Goal: Task Accomplishment & Management: Manage account settings

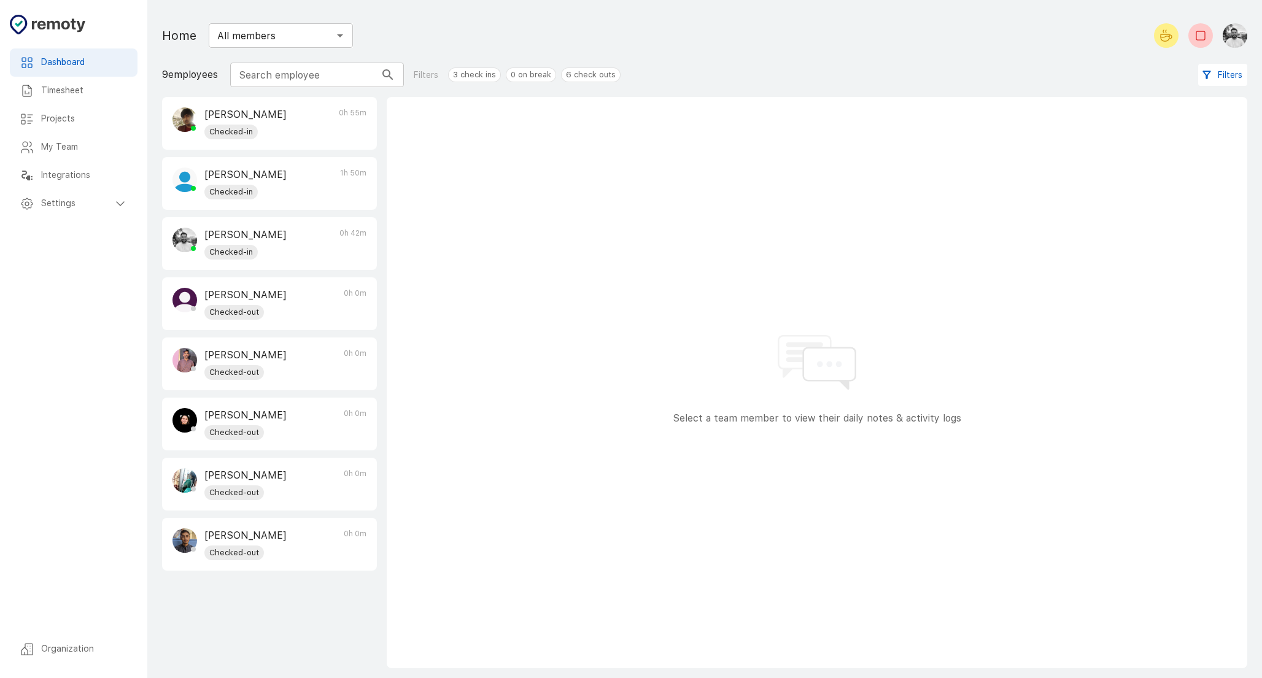
click at [322, 476] on div "[PERSON_NAME] Checked-out 0h 0m" at bounding box center [270, 485] width 214 height 52
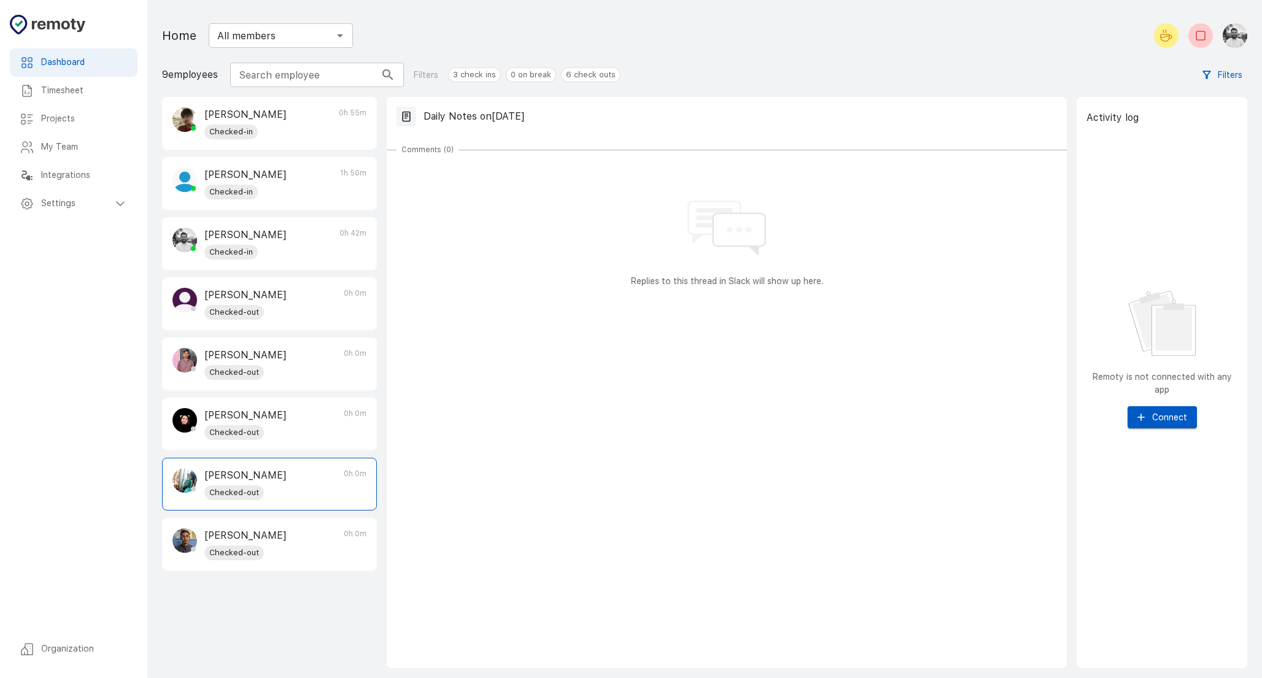
click at [1214, 77] on button "Filters" at bounding box center [1222, 75] width 49 height 23
click at [1214, 77] on div at bounding box center [631, 339] width 1262 height 678
click at [457, 75] on span "3 check ins" at bounding box center [475, 75] width 52 height 12
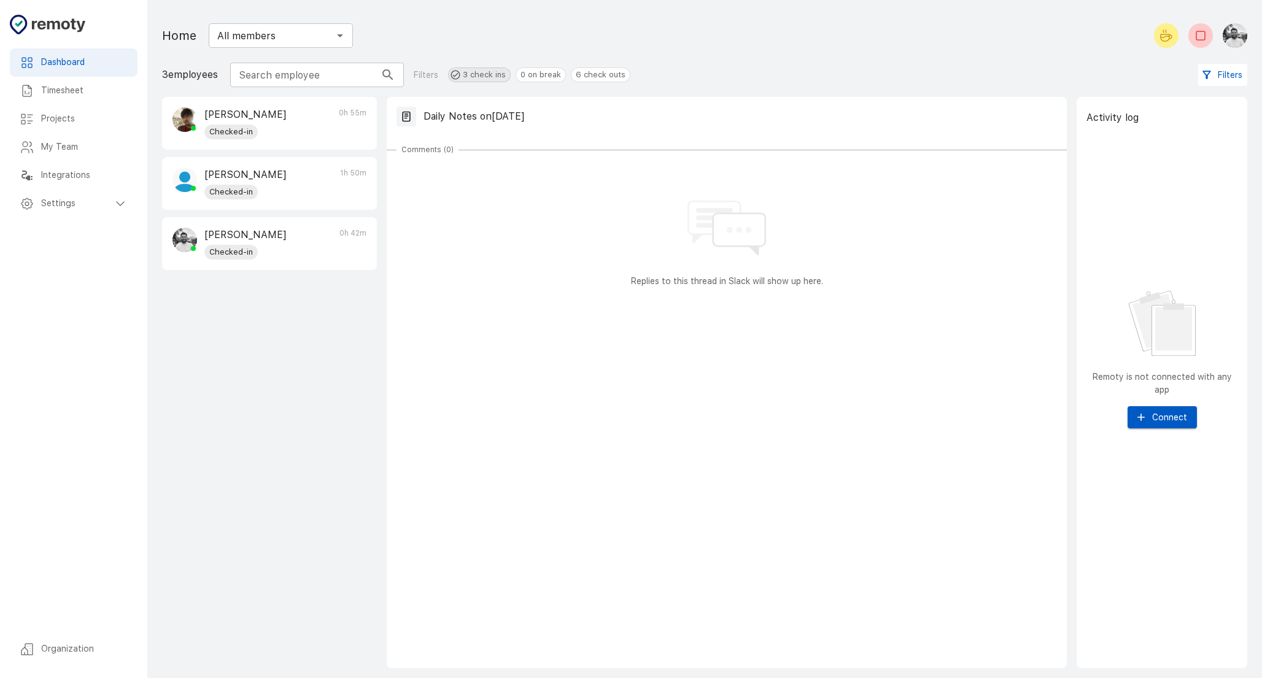
click at [459, 75] on span "3 check ins" at bounding box center [485, 75] width 52 height 12
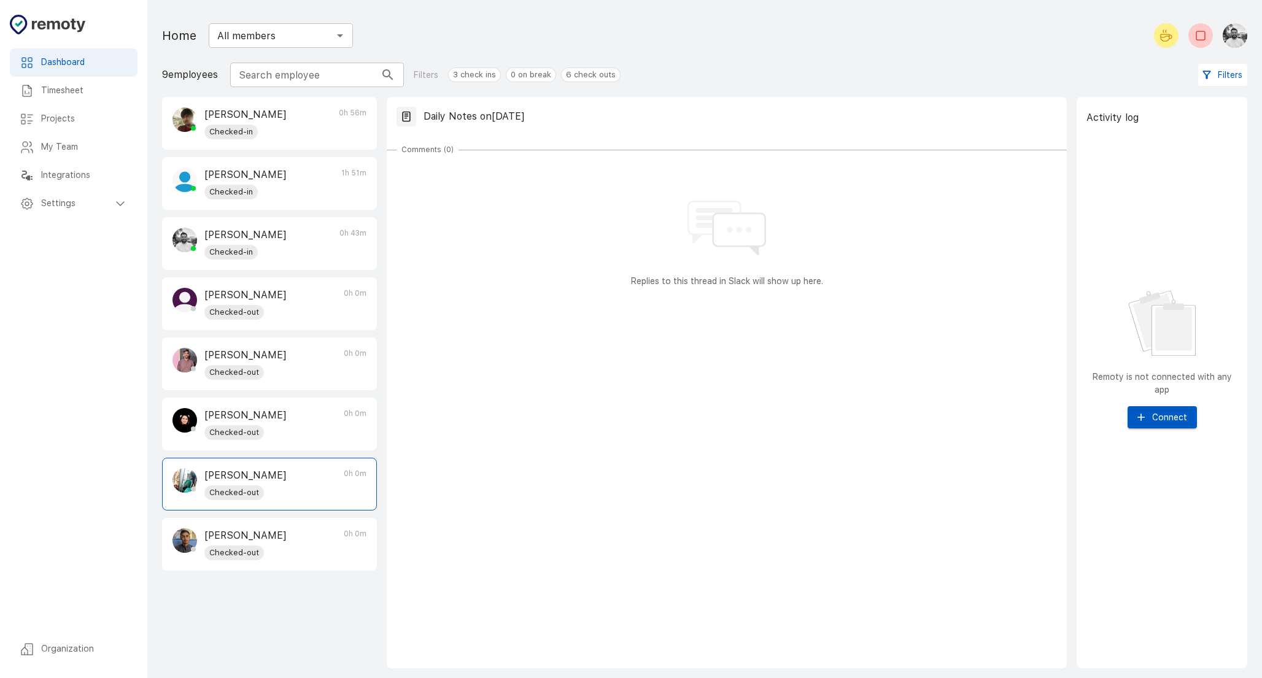
click at [60, 85] on h6 "Timesheet" at bounding box center [84, 91] width 87 height 14
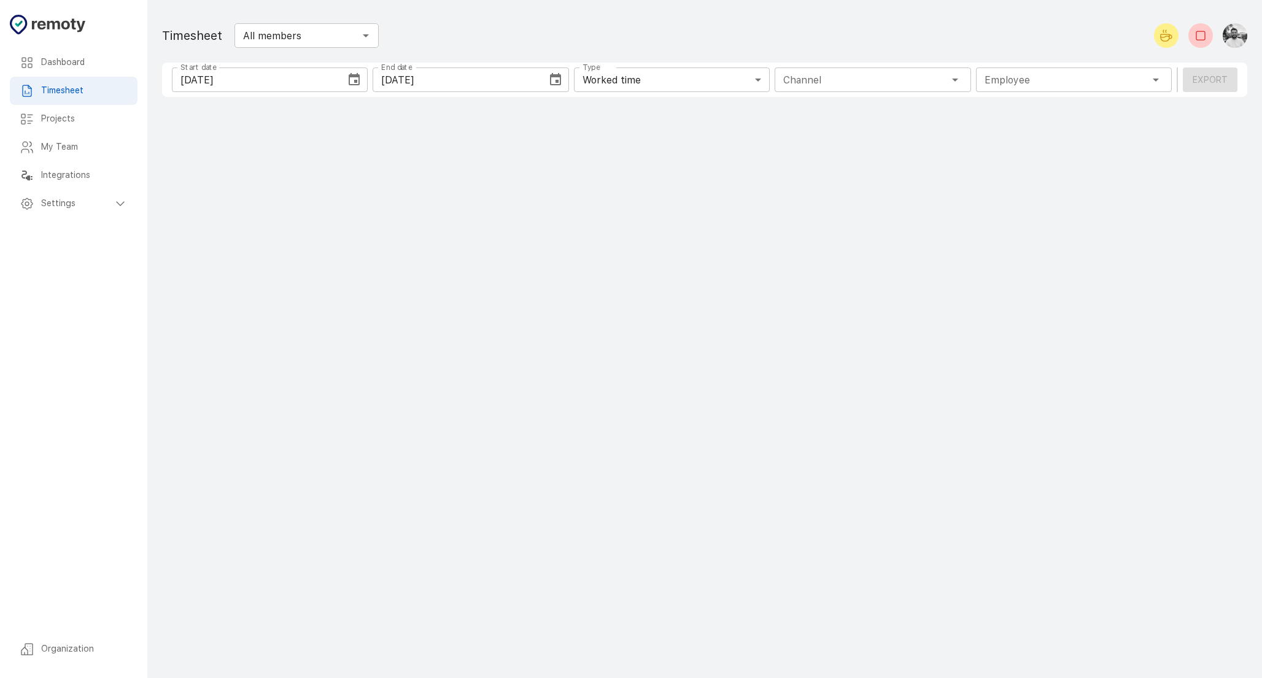
type input "1 Employee"
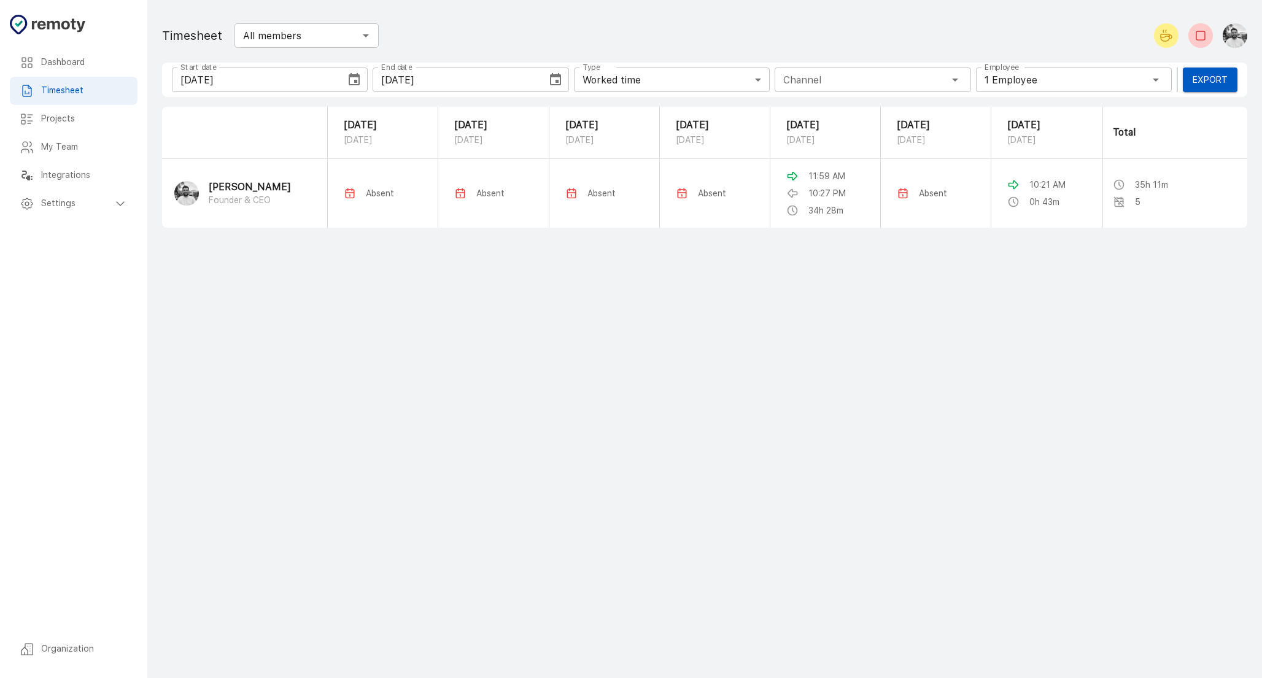
click at [1025, 85] on div "Employee 1 Employee Employee" at bounding box center [1074, 80] width 196 height 25
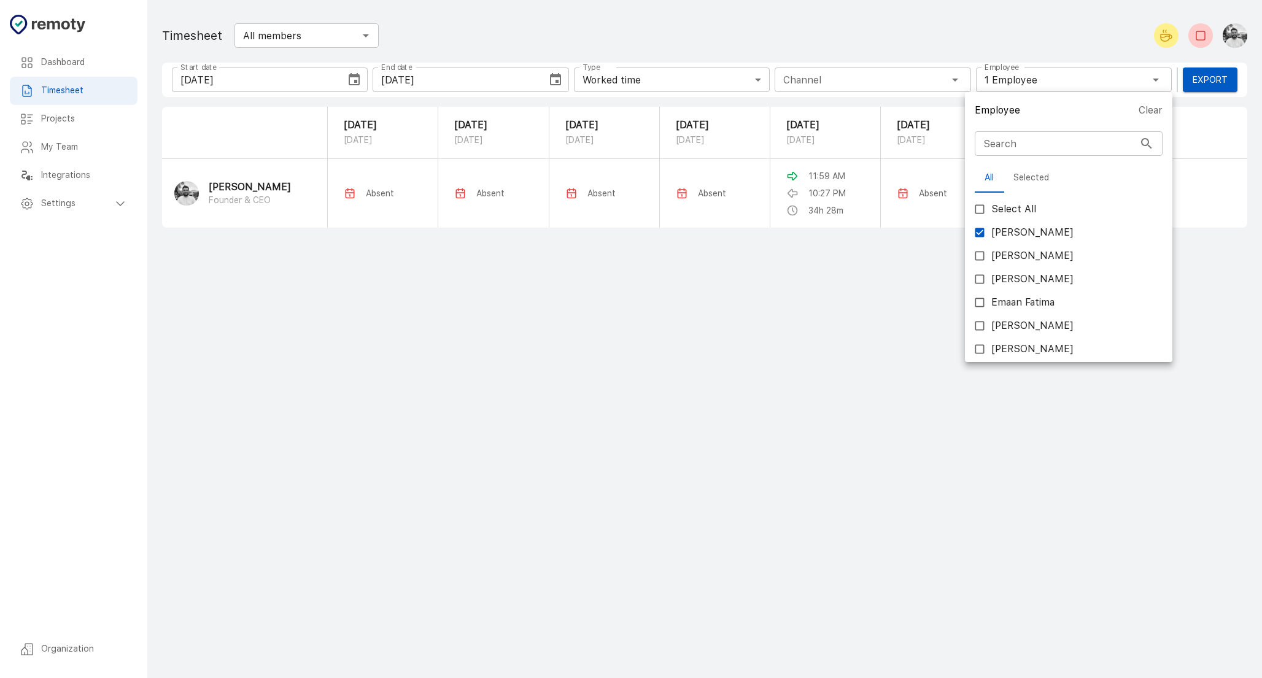
click at [978, 257] on input "Faiza Sherazi" at bounding box center [979, 255] width 23 height 23
checkbox input "true"
type input "2 Employees"
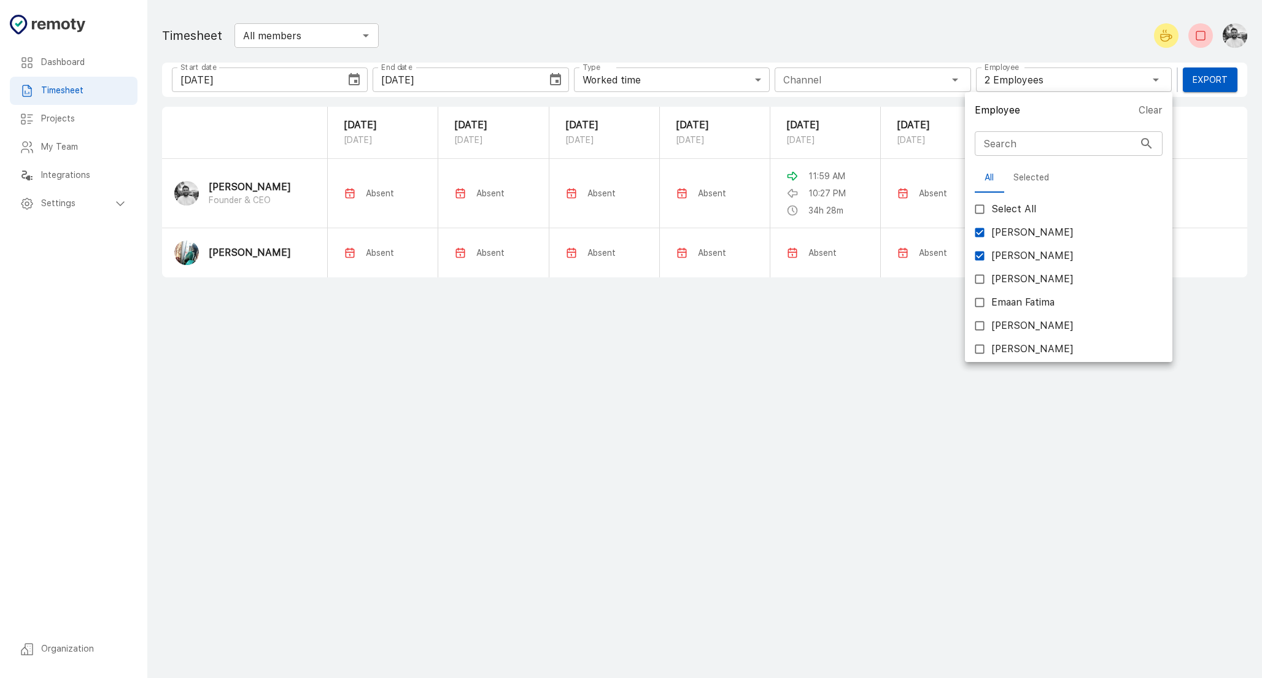
click at [981, 234] on input "Abdullah" at bounding box center [979, 232] width 23 height 23
checkbox input "false"
type input "1 Employee"
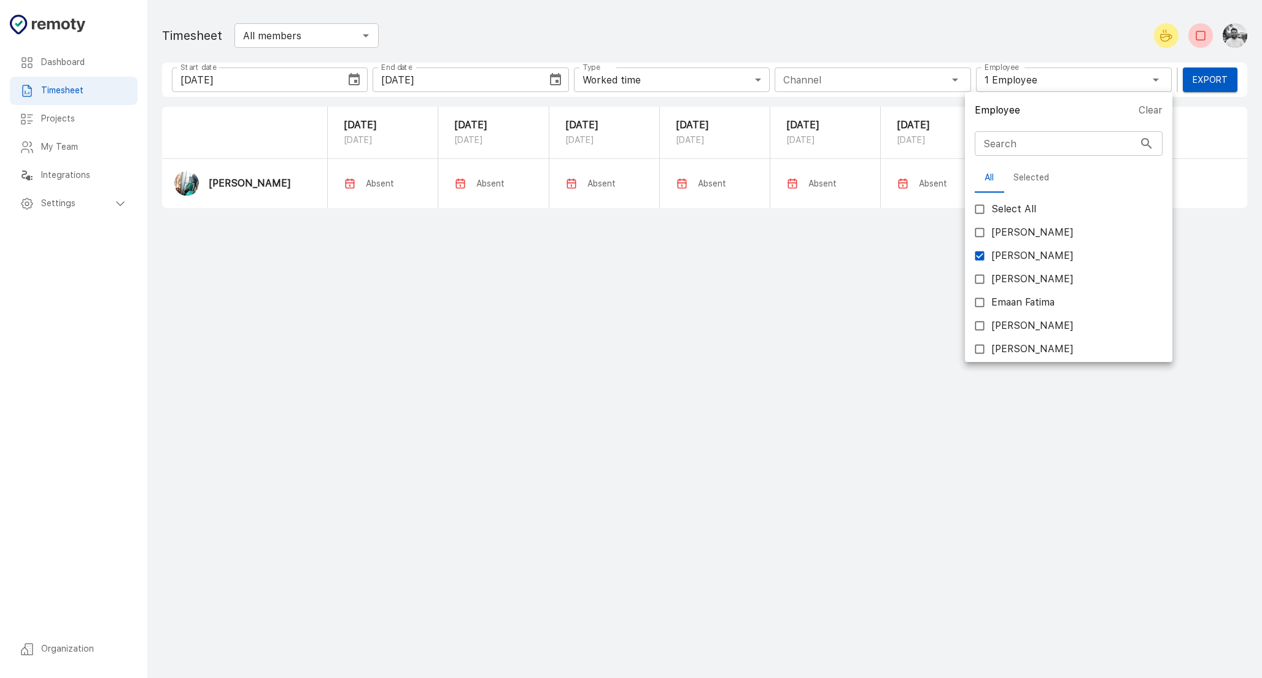
click at [802, 317] on div at bounding box center [631, 339] width 1262 height 678
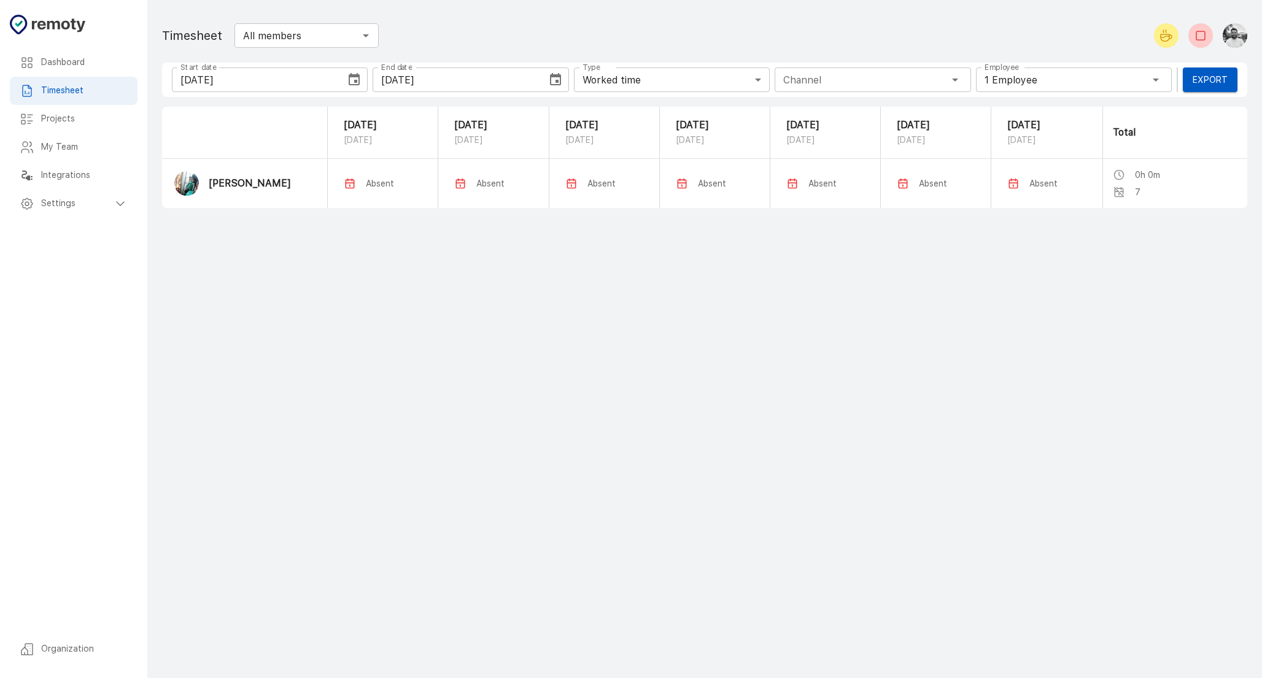
click at [353, 77] on icon "Choose date, selected date is Sep 20, 2025" at bounding box center [354, 79] width 11 height 12
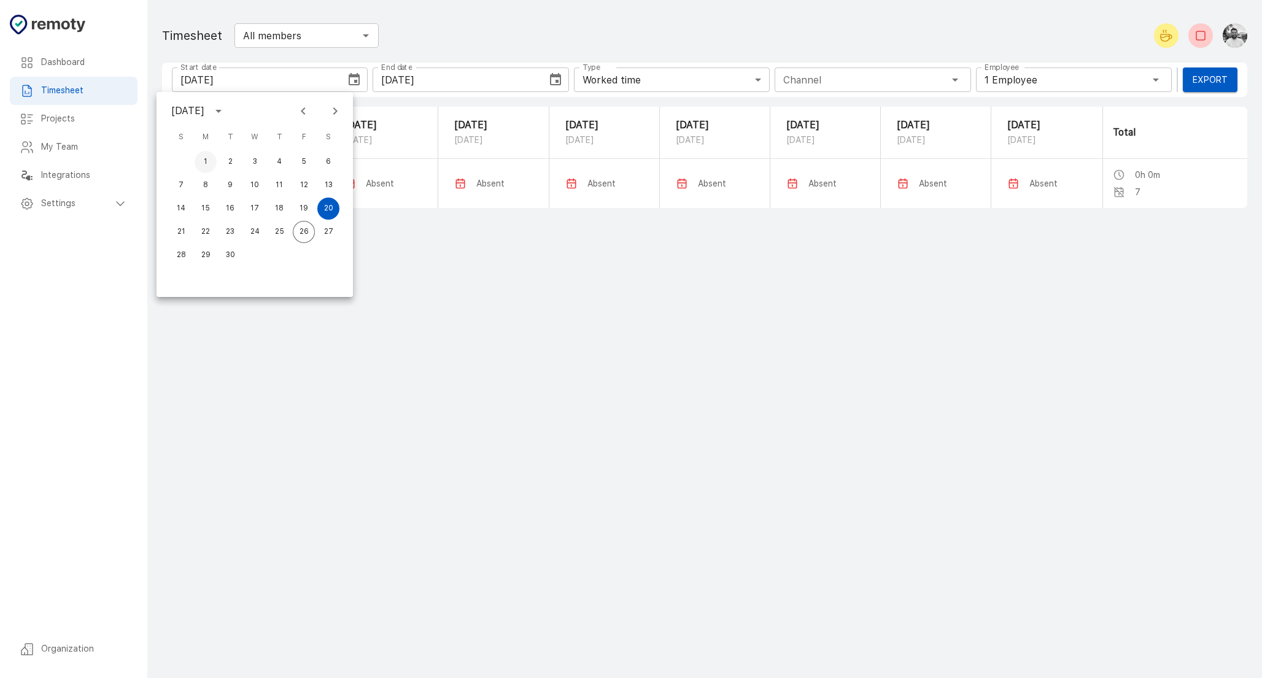
click at [207, 162] on button "1" at bounding box center [206, 162] width 22 height 22
type input "09/01/2025"
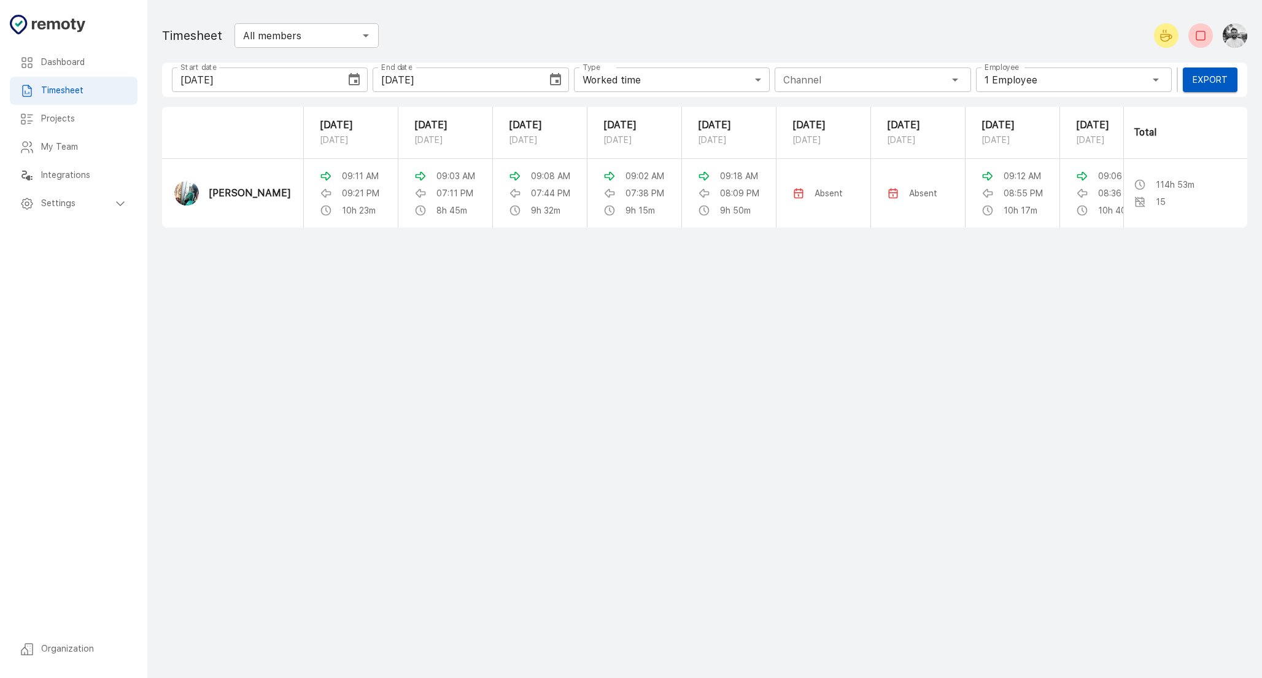
click at [605, 372] on main "Dashboard Timesheet Projects My Team Integrations Settings Organization Timeshe…" at bounding box center [704, 339] width 1115 height 678
click at [72, 59] on h6 "Dashboard" at bounding box center [84, 63] width 87 height 14
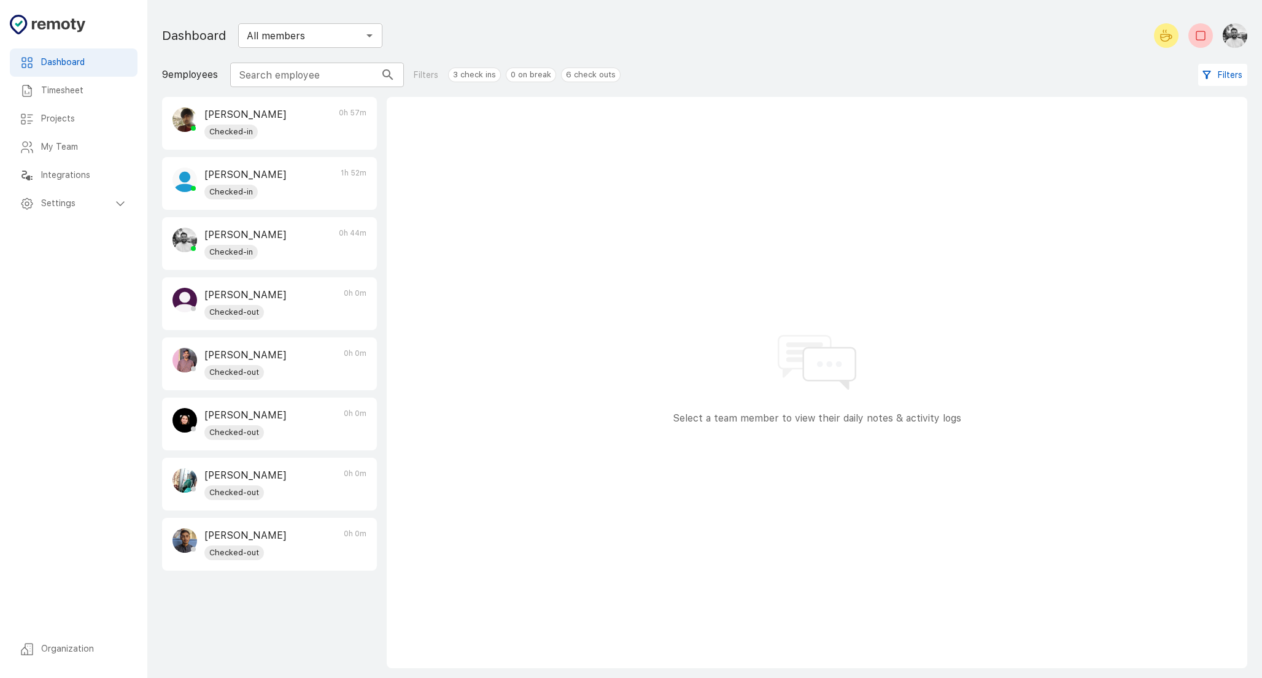
click at [62, 123] on h6 "Projects" at bounding box center [84, 119] width 87 height 14
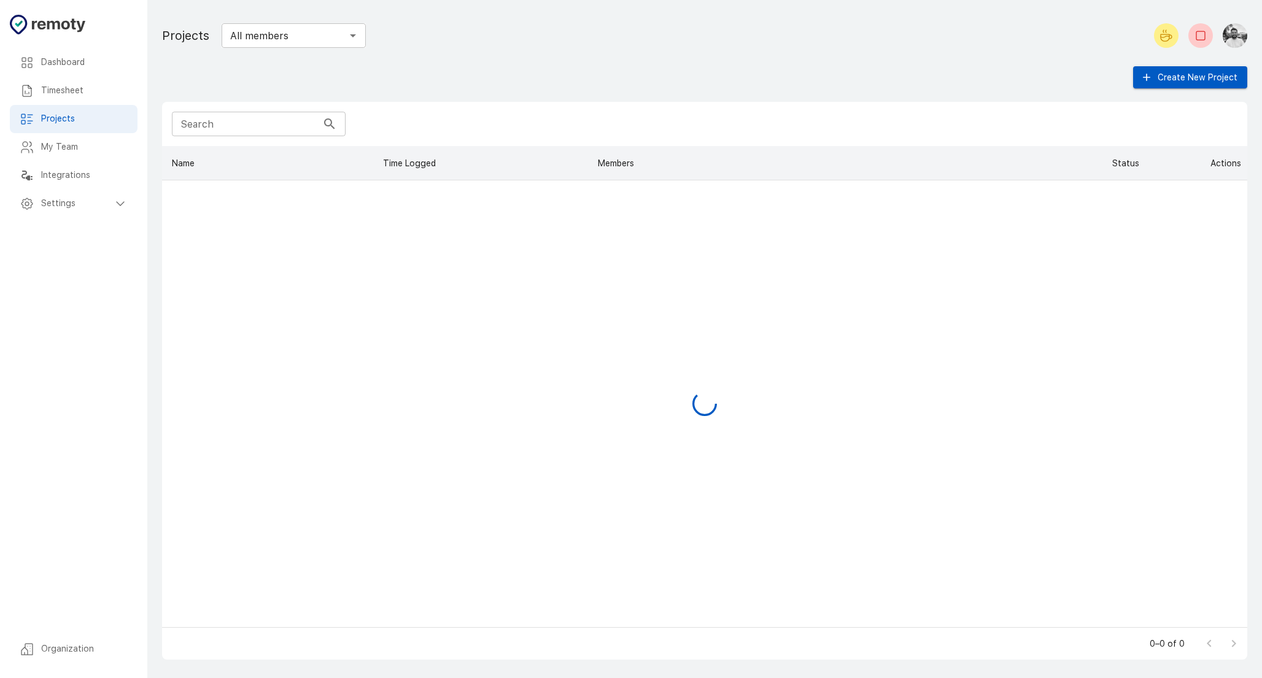
scroll to position [472, 1076]
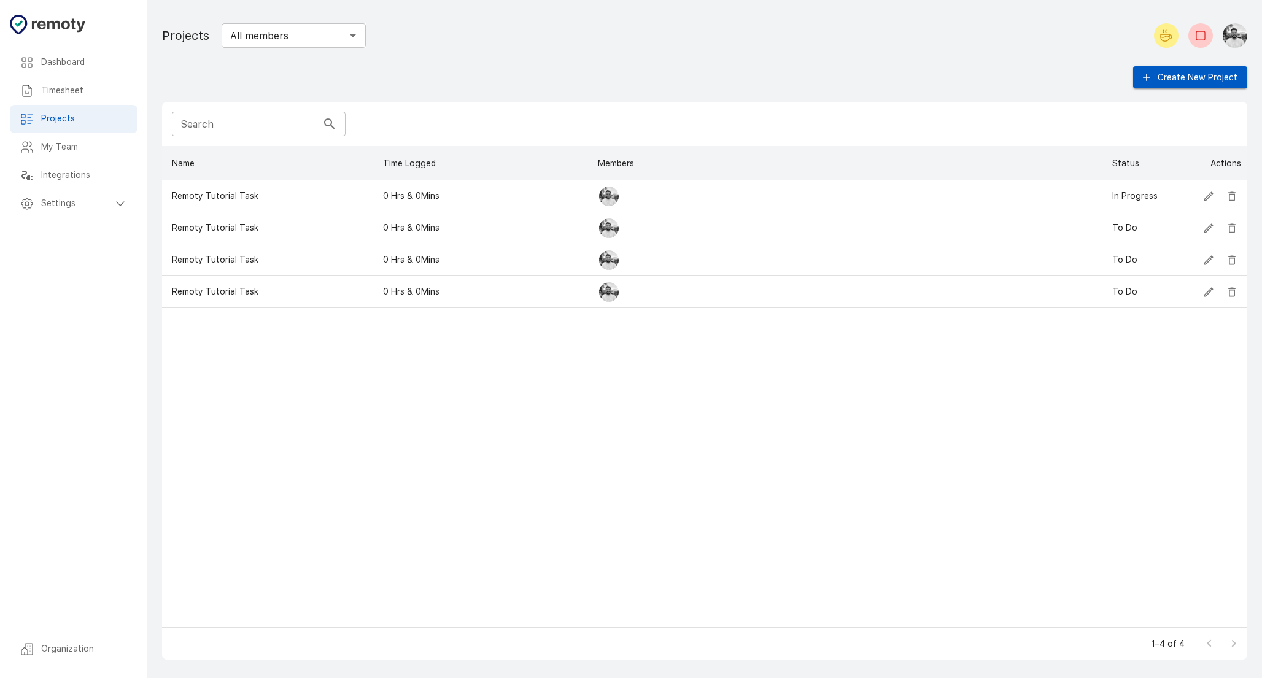
click at [64, 145] on h6 "My Team" at bounding box center [84, 148] width 87 height 14
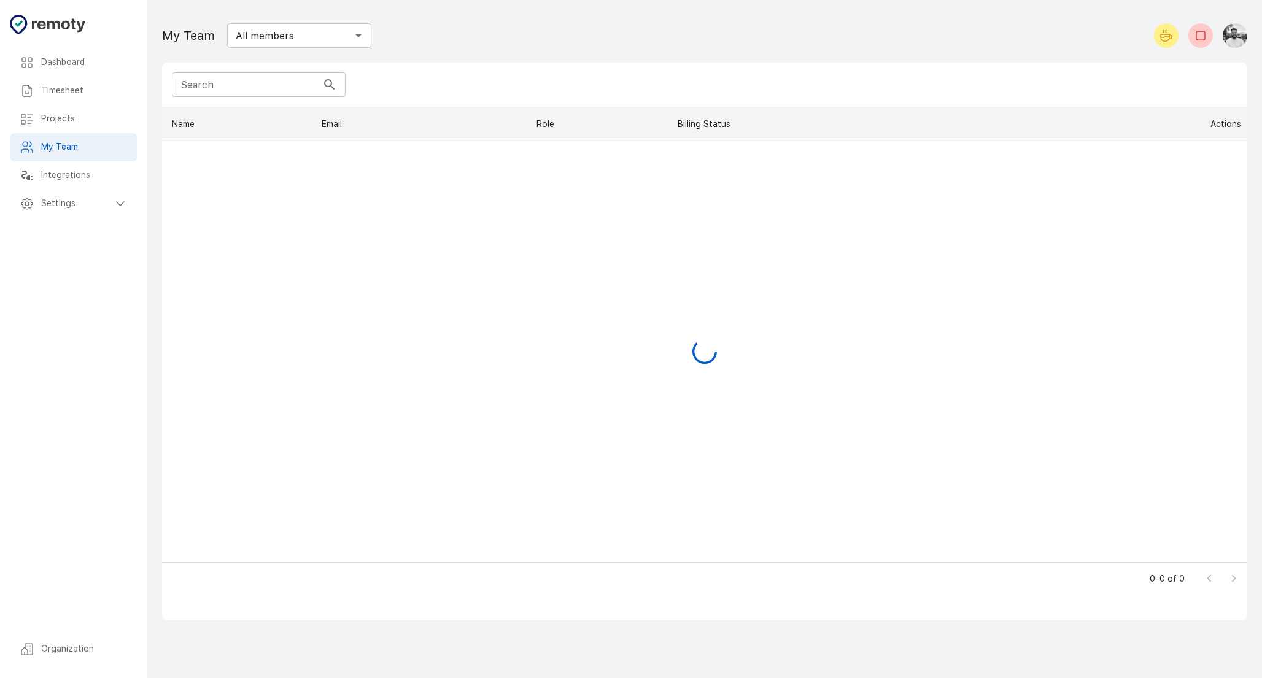
scroll to position [446, 1076]
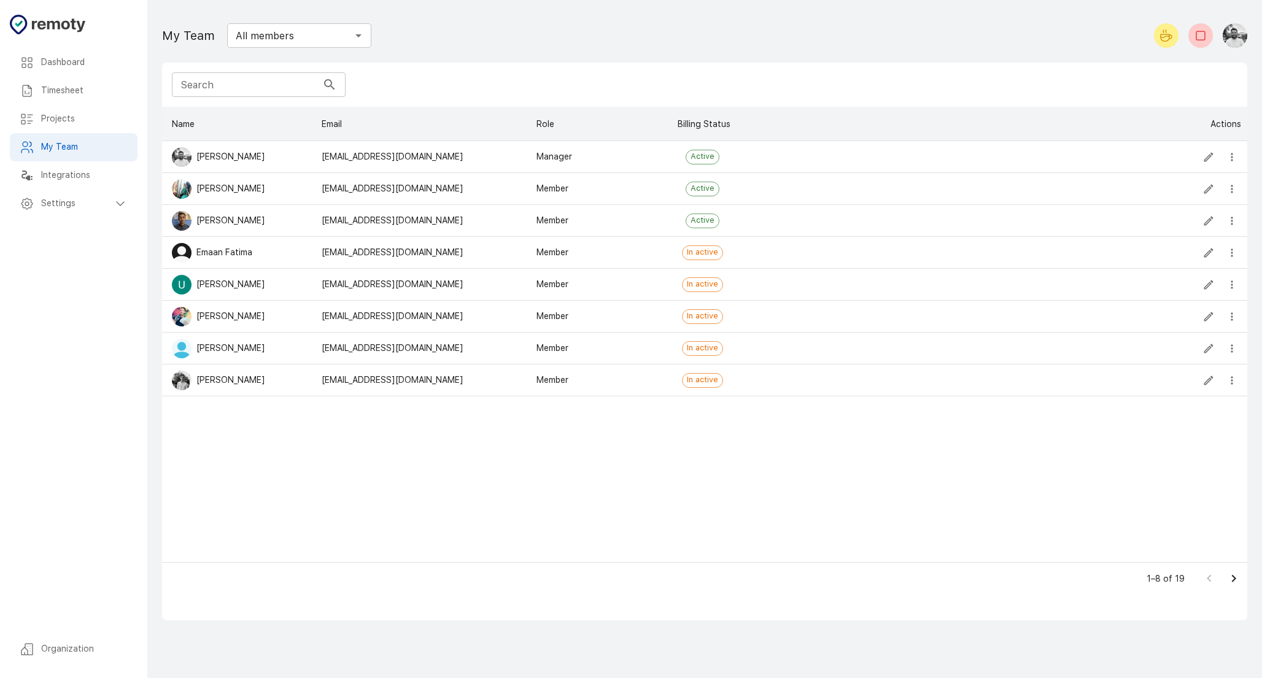
click at [87, 176] on h6 "Integrations" at bounding box center [84, 176] width 87 height 14
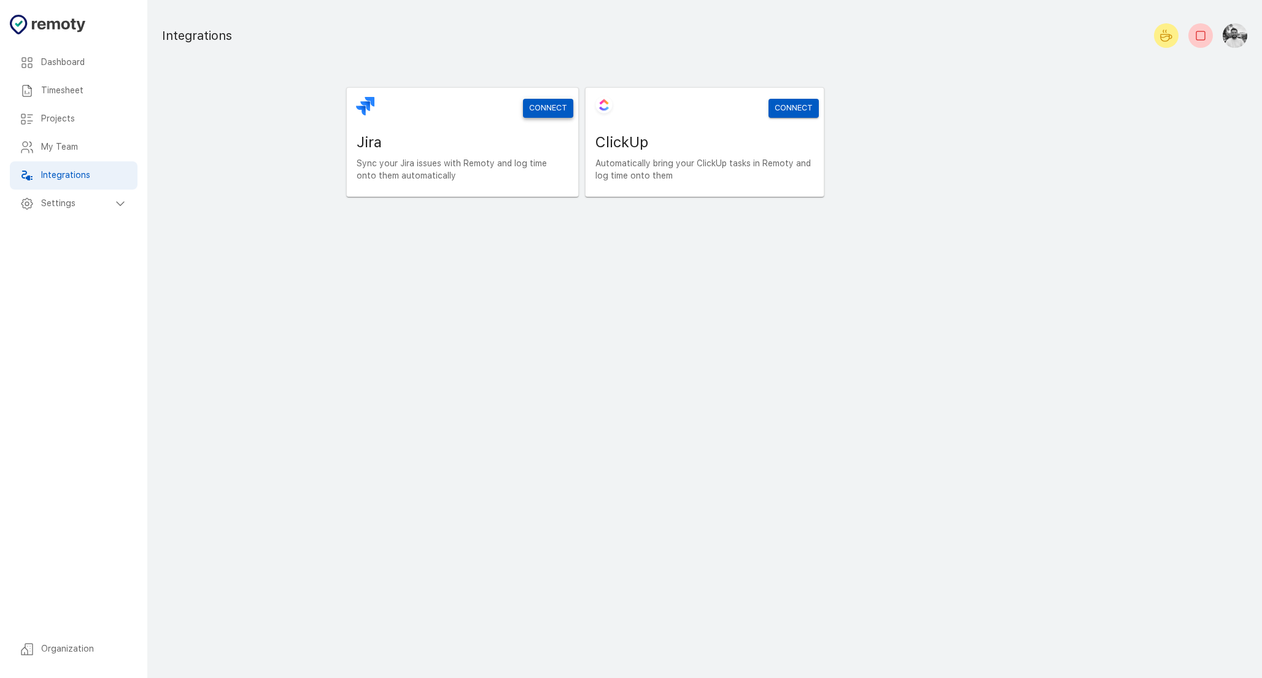
click at [541, 110] on link "Connect" at bounding box center [548, 108] width 50 height 19
click at [92, 205] on h6 "Settings" at bounding box center [77, 204] width 72 height 14
click at [92, 226] on h6 "General" at bounding box center [89, 232] width 77 height 14
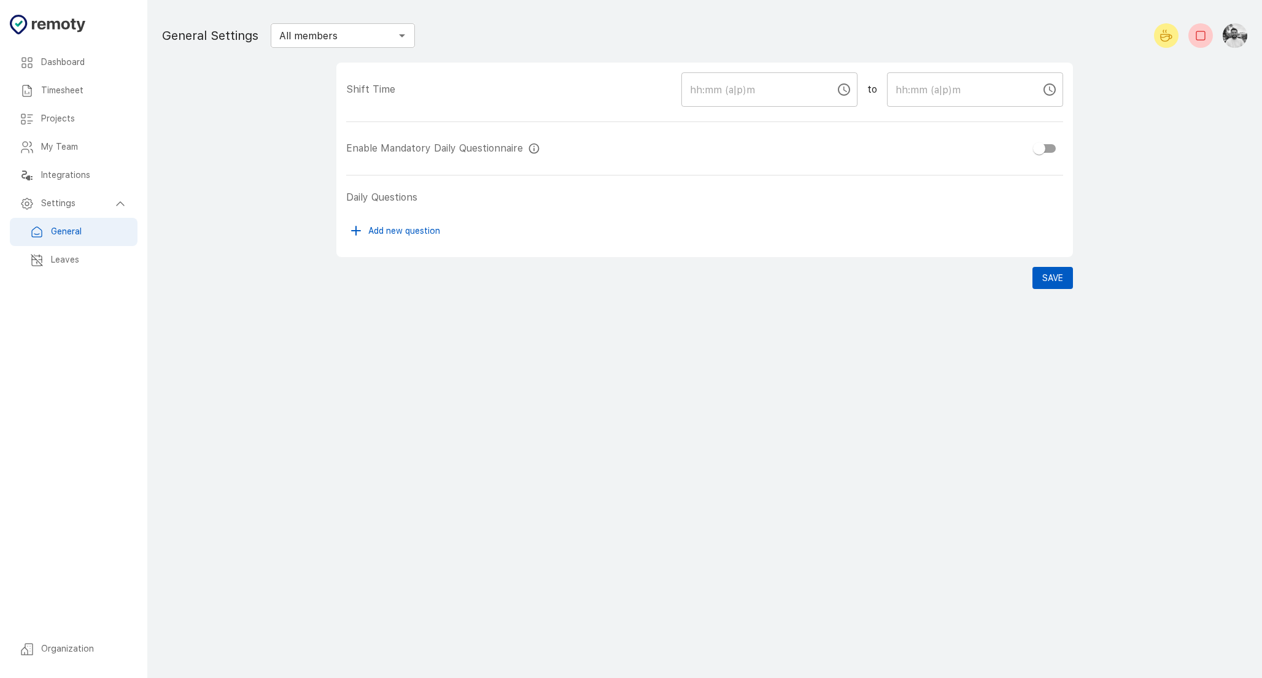
checkbox input "true"
type input "09:00 AM"
type input "06:00 PM"
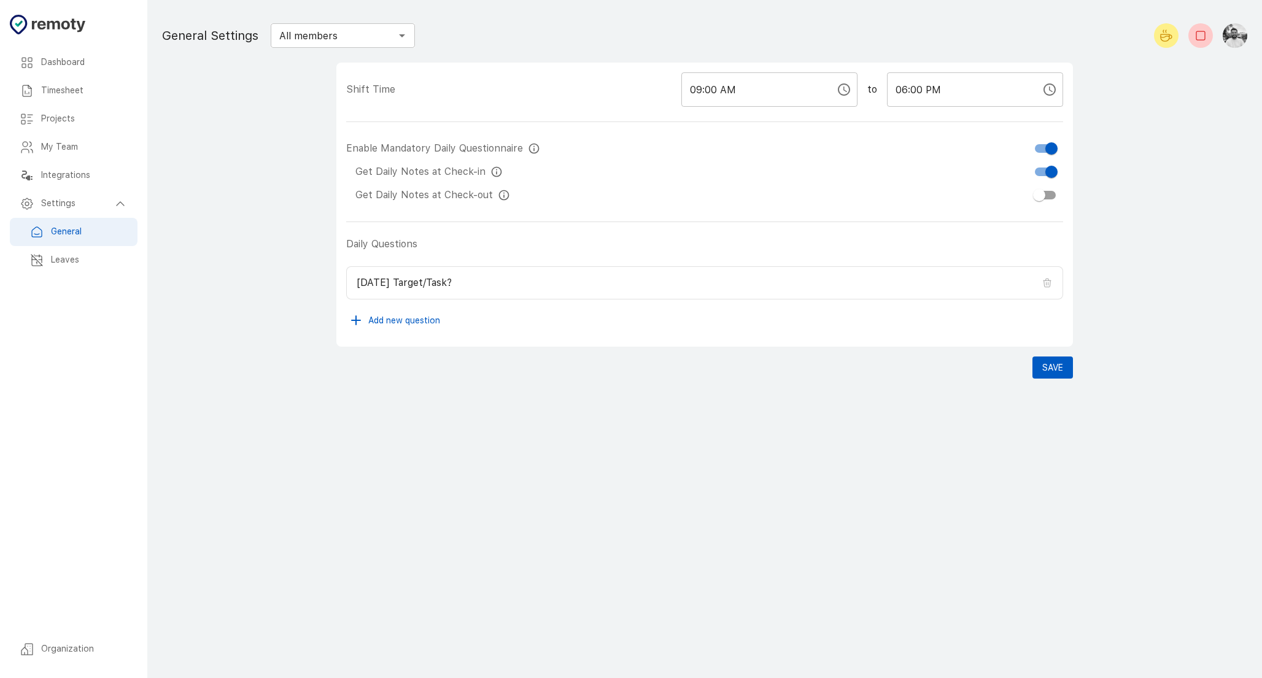
click at [386, 321] on button "Add new question" at bounding box center [395, 320] width 99 height 23
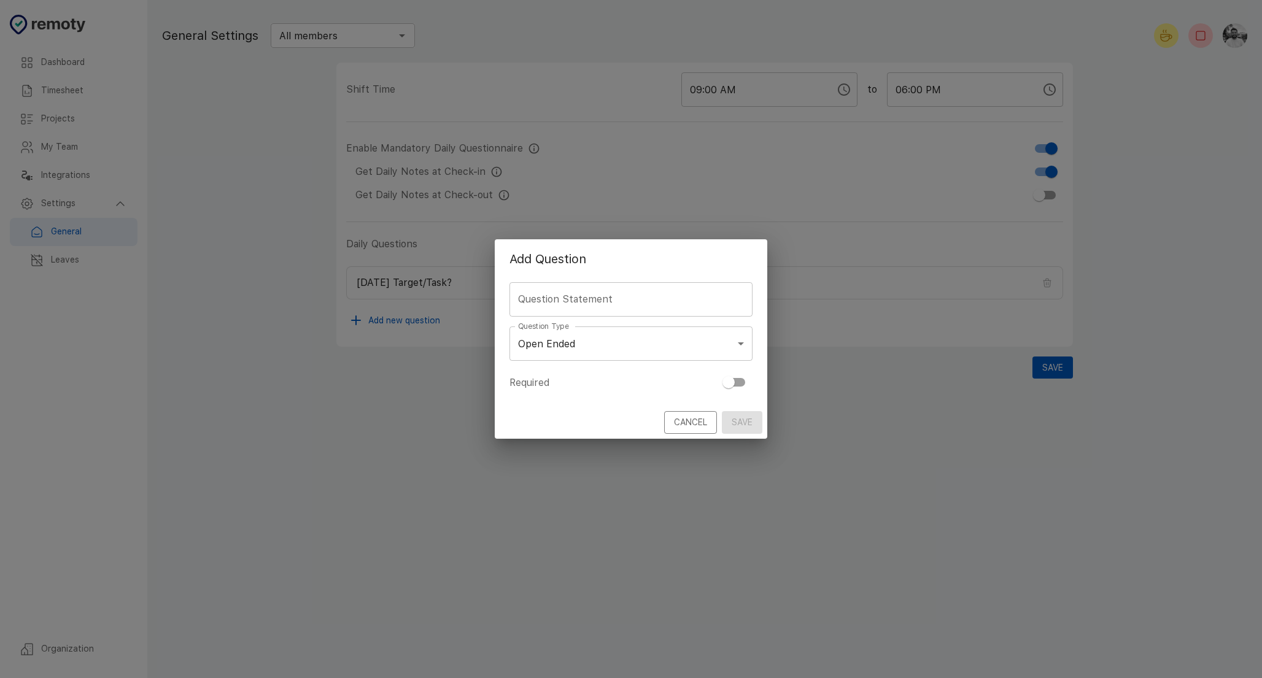
click at [567, 345] on body "Dashboard Timesheet Projects My Team Integrations Settings General Leaves Organ…" at bounding box center [631, 339] width 1262 height 678
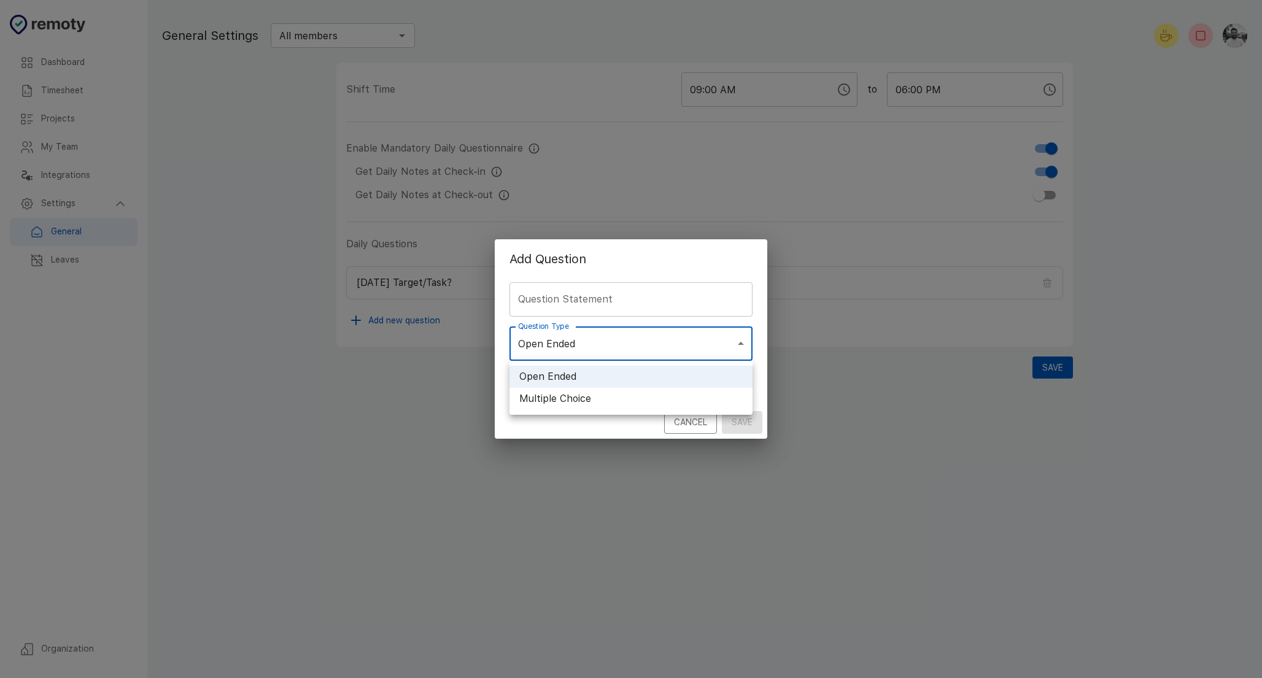
click at [567, 345] on div at bounding box center [631, 339] width 1262 height 678
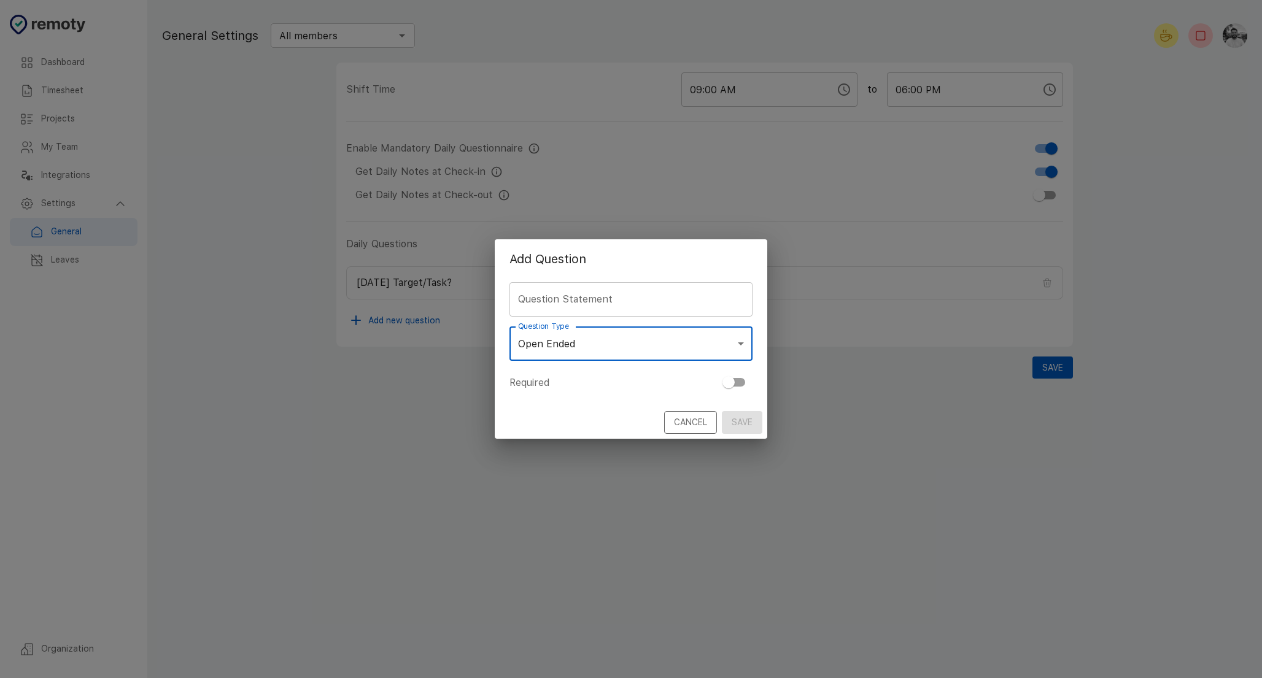
click at [683, 419] on button "Cancel" at bounding box center [690, 422] width 53 height 23
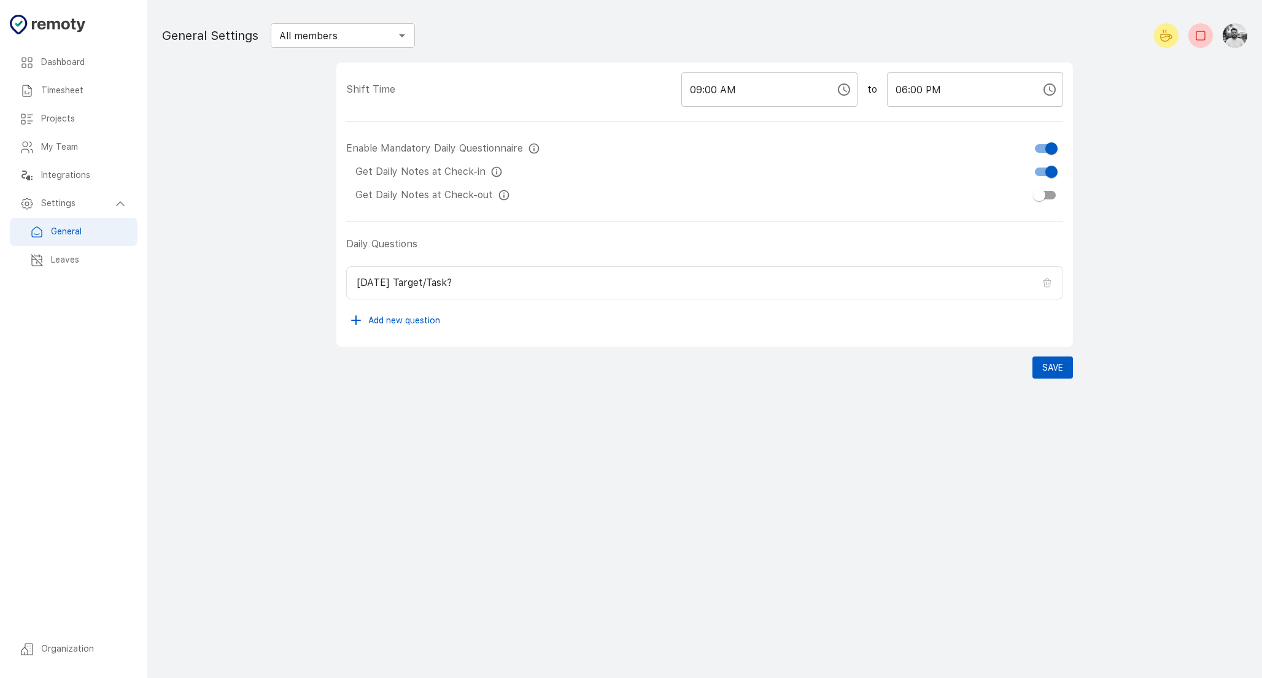
click at [70, 261] on h6 "Leaves" at bounding box center [89, 261] width 77 height 14
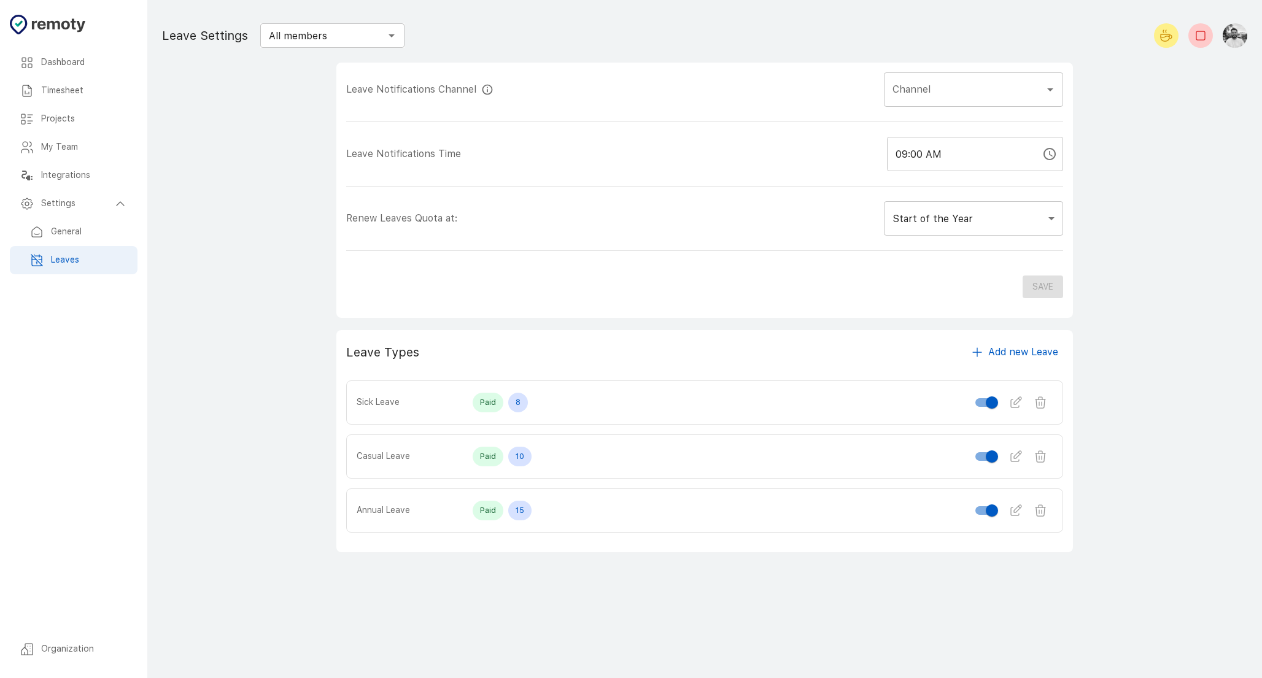
click at [969, 98] on input "Channel" at bounding box center [964, 89] width 150 height 23
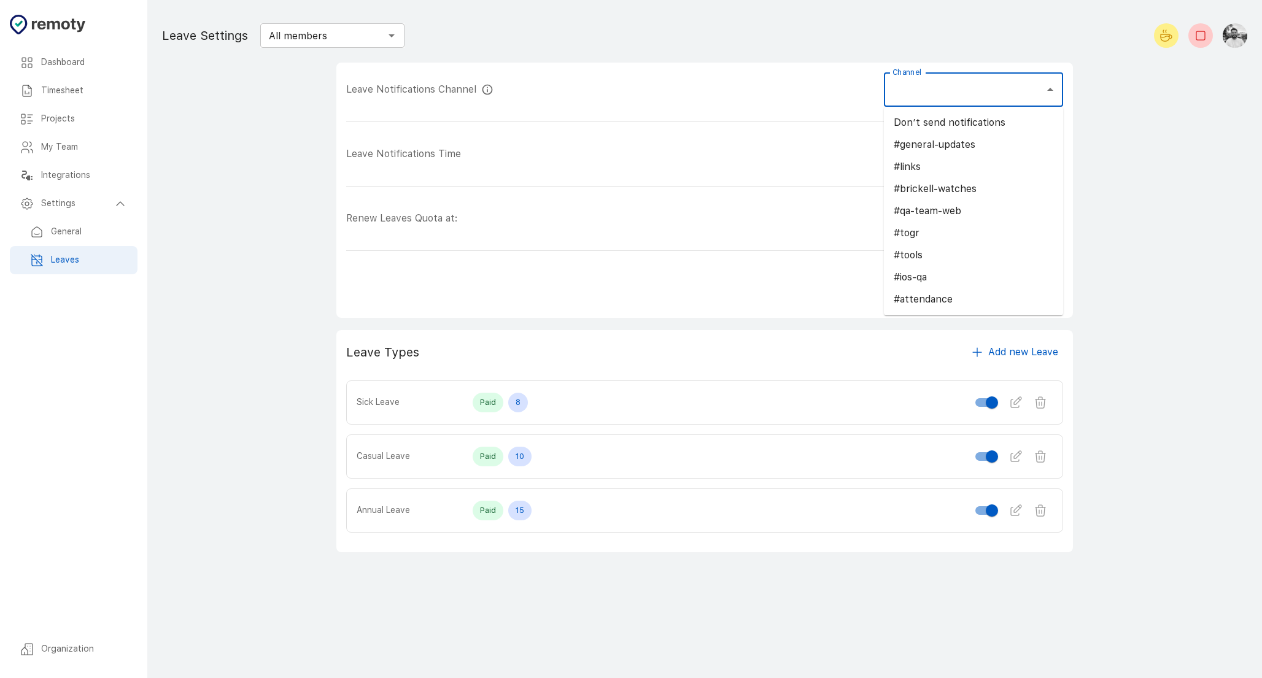
click at [958, 295] on li "#attendance" at bounding box center [973, 299] width 179 height 22
type input "#attendance"
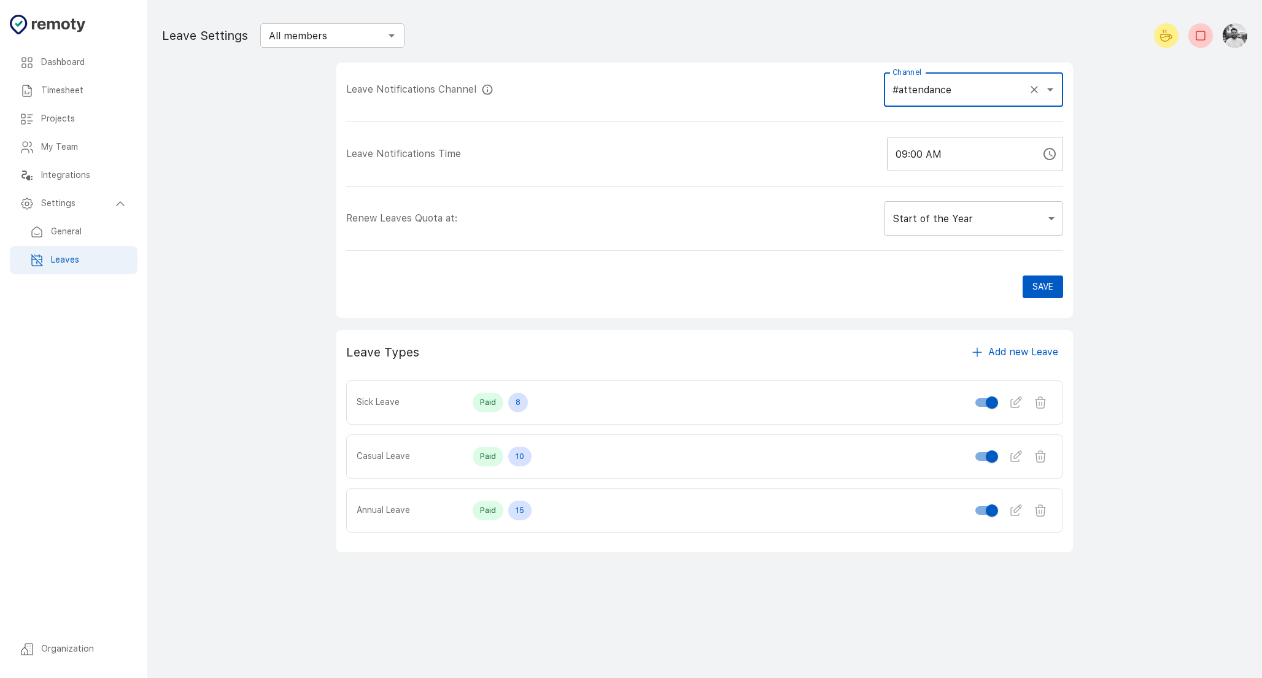
click at [1039, 288] on button "Save" at bounding box center [1043, 287] width 41 height 23
click at [1162, 41] on icon "Start your break" at bounding box center [1165, 37] width 9 height 7
click at [1201, 37] on icon "End your break" at bounding box center [1200, 35] width 15 height 15
click at [1199, 160] on main "Dashboard Timesheet Projects My Team Integrations Settings Organization Leave S…" at bounding box center [704, 339] width 1115 height 678
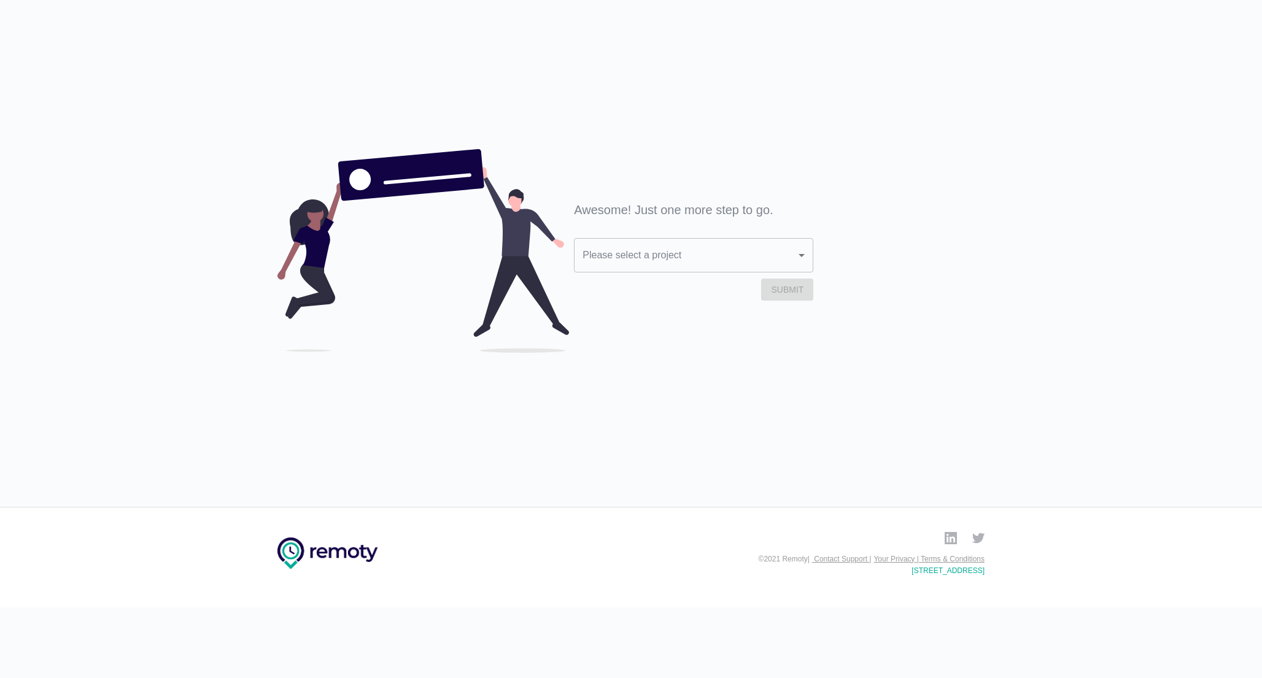
click at [761, 265] on body "Awesome! Just one more step to go. Please select a project ​ Please select a pr…" at bounding box center [631, 313] width 1262 height 587
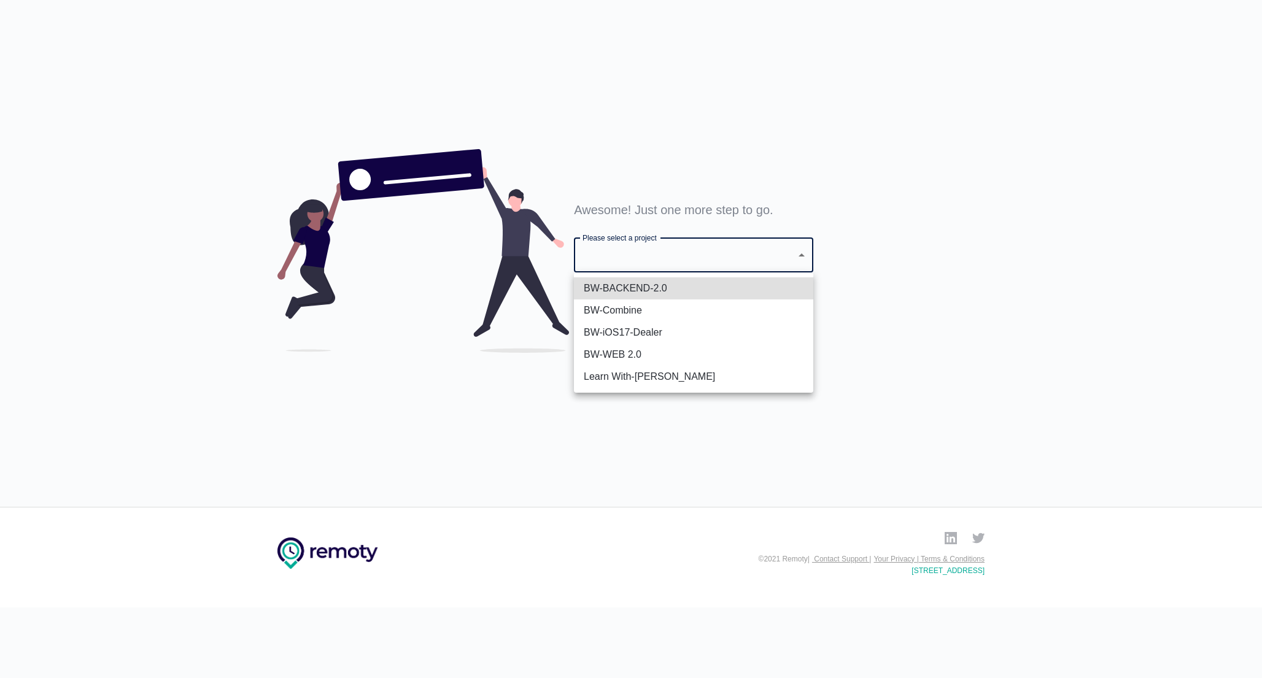
click at [745, 314] on li "BW-Combine" at bounding box center [693, 311] width 239 height 22
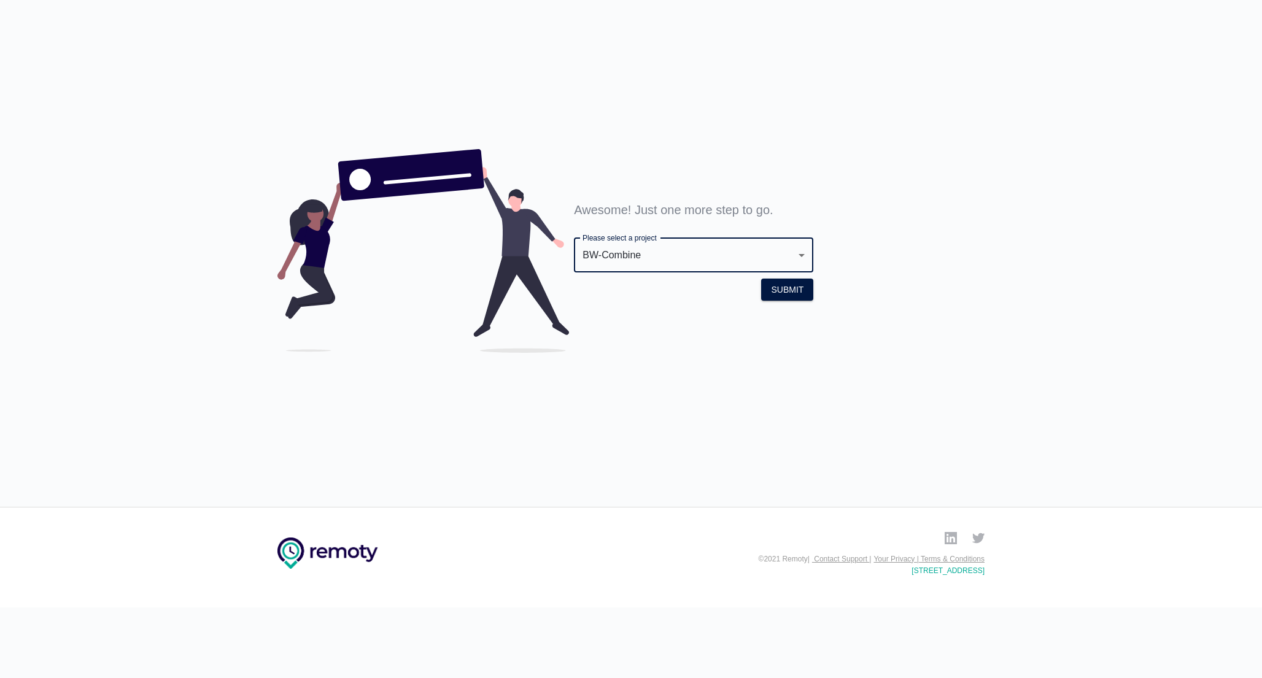
type input "10006"
click at [781, 288] on button "Submit" at bounding box center [787, 290] width 52 height 23
